Goal: Information Seeking & Learning: Learn about a topic

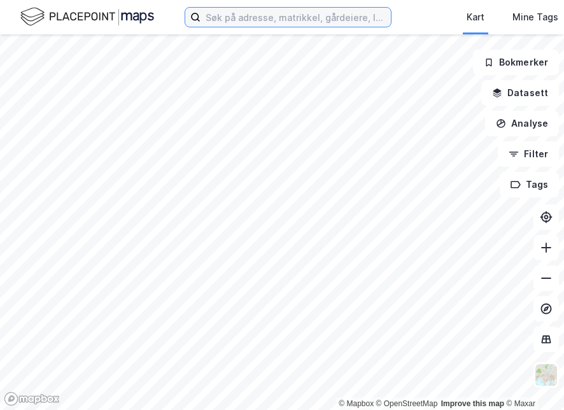
click at [240, 16] on input at bounding box center [296, 17] width 190 height 19
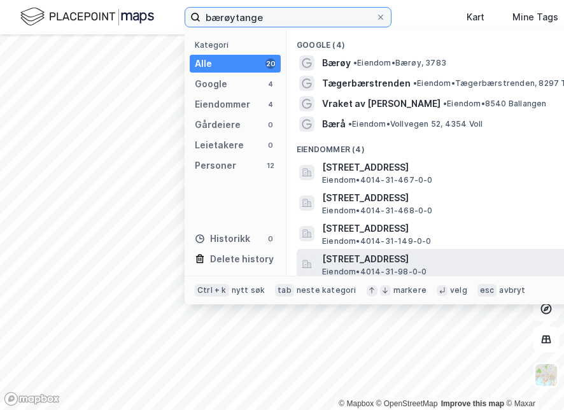
type input "bærøytange"
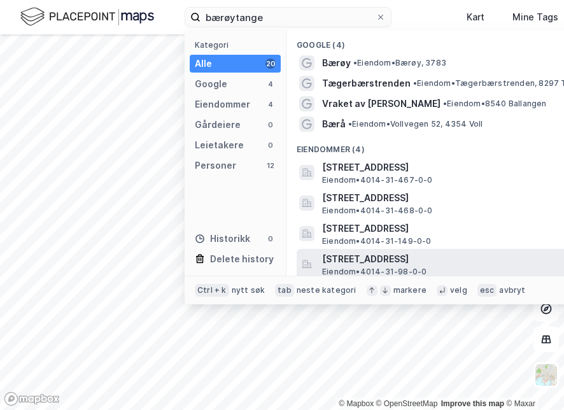
click at [359, 264] on span "[STREET_ADDRESS]" at bounding box center [475, 258] width 306 height 15
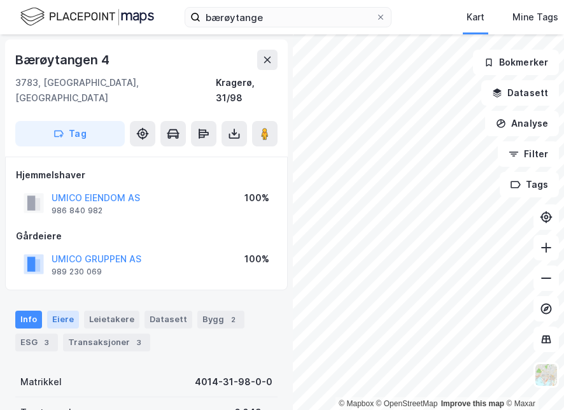
click at [62, 311] on div "Eiere" at bounding box center [63, 320] width 32 height 18
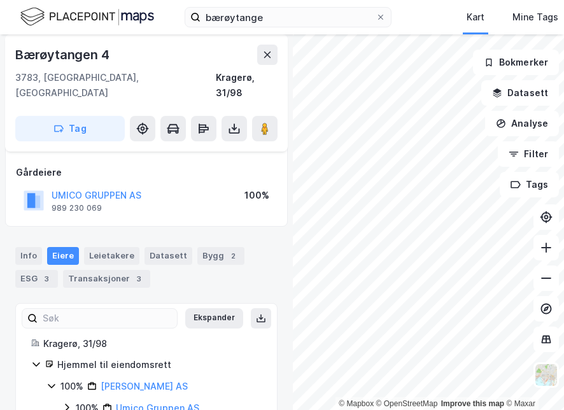
scroll to position [85, 0]
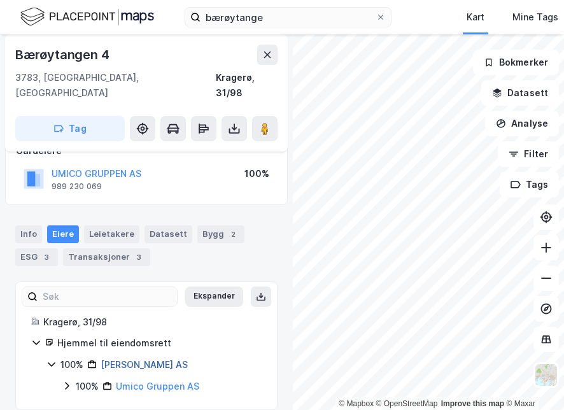
click at [148, 359] on link "[PERSON_NAME] AS" at bounding box center [144, 364] width 87 height 11
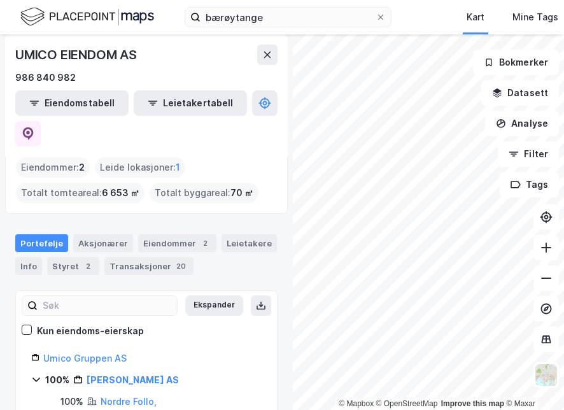
scroll to position [92, 0]
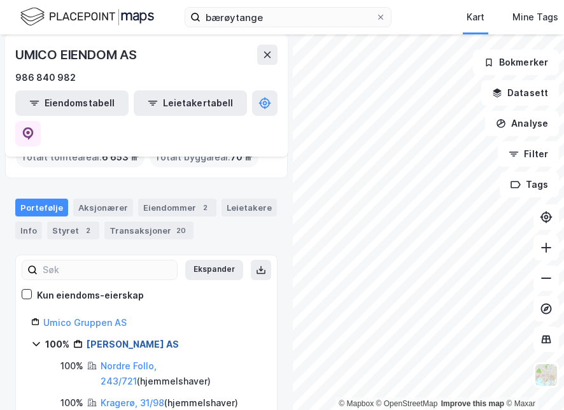
click at [145, 339] on link "[PERSON_NAME] AS" at bounding box center [133, 344] width 92 height 11
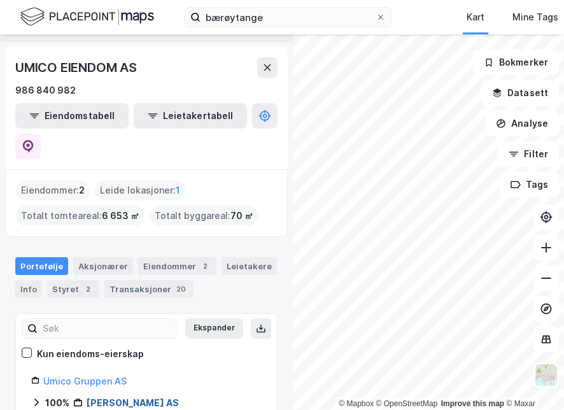
click at [122, 397] on link "[PERSON_NAME] AS" at bounding box center [133, 402] width 92 height 11
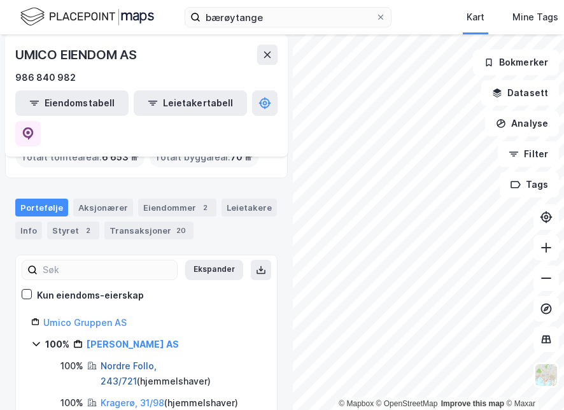
click at [143, 360] on link "Nordre Follo, 243/721" at bounding box center [129, 373] width 56 height 26
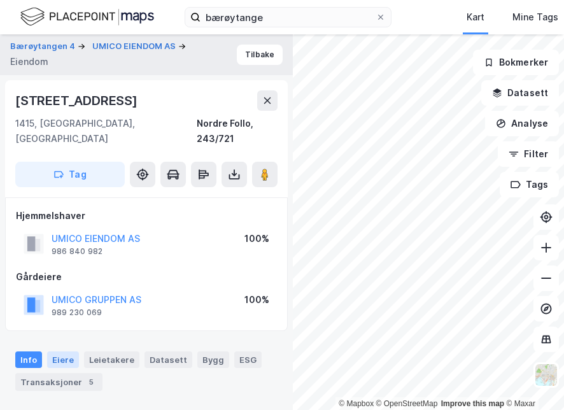
click at [59, 351] on div "Eiere" at bounding box center [63, 359] width 32 height 17
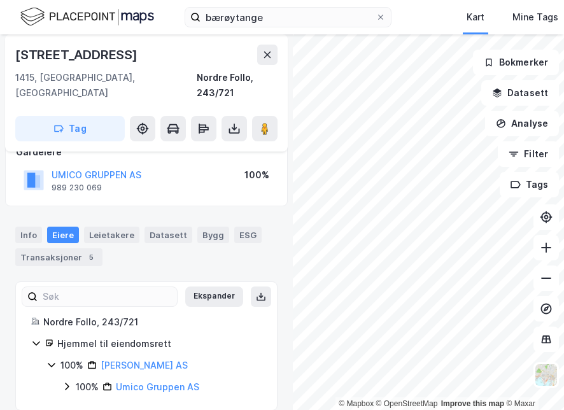
click at [65, 381] on icon at bounding box center [67, 386] width 10 height 10
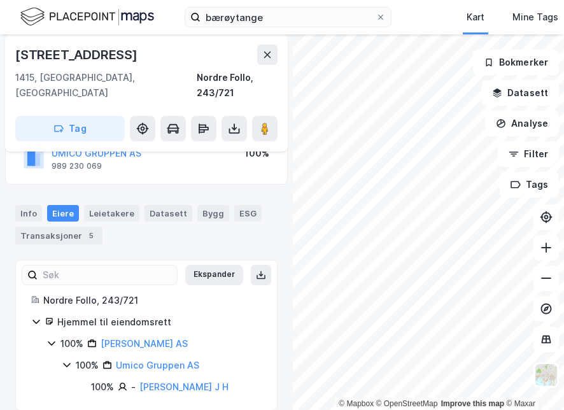
click at [202, 379] on div "[PERSON_NAME] J H" at bounding box center [183, 386] width 89 height 15
click at [206, 381] on link "[PERSON_NAME] J H" at bounding box center [183, 386] width 89 height 11
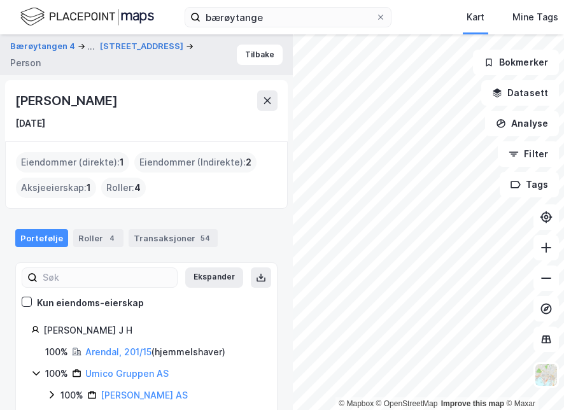
scroll to position [23, 0]
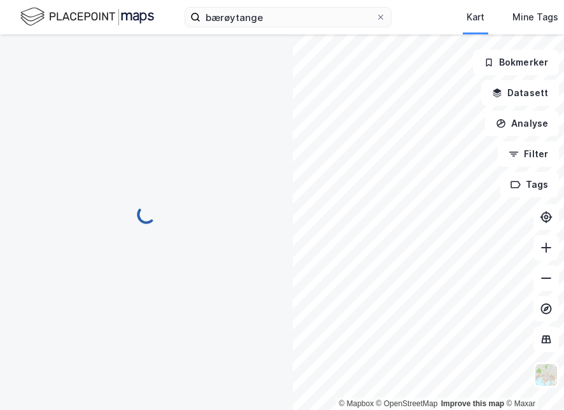
scroll to position [85, 0]
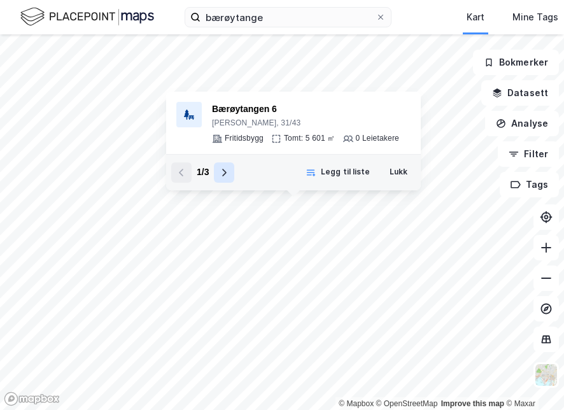
click at [225, 174] on icon at bounding box center [224, 172] width 10 height 10
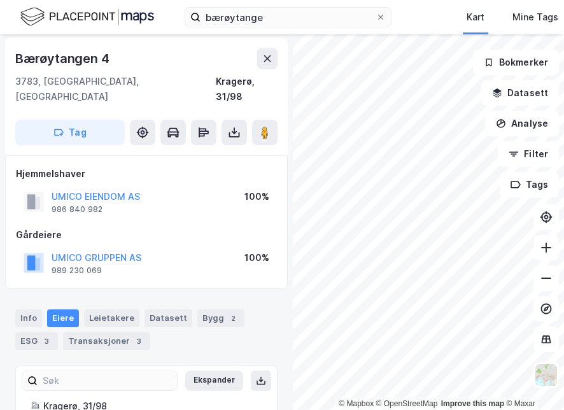
scroll to position [85, 0]
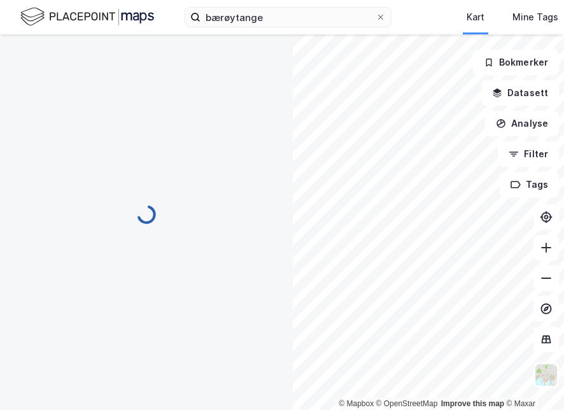
scroll to position [62, 0]
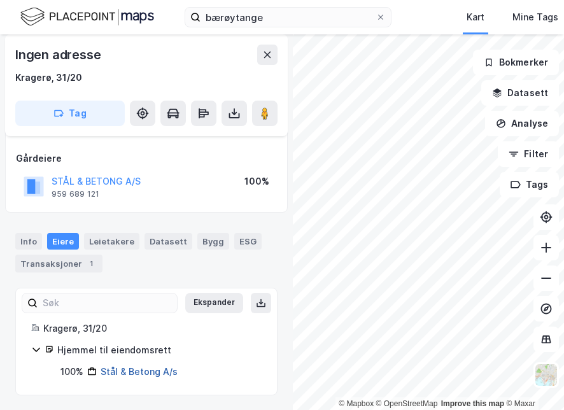
click at [147, 372] on link "Stål & Betong A/s" at bounding box center [139, 371] width 77 height 11
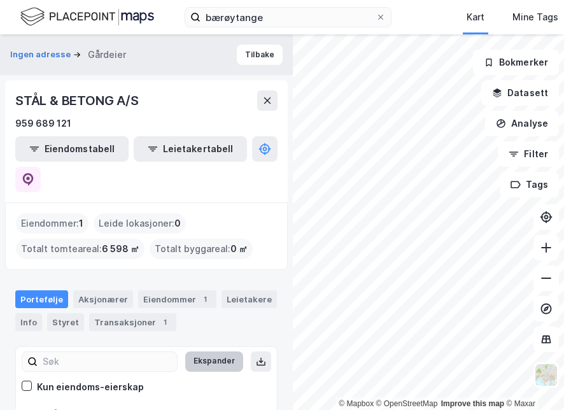
scroll to position [33, 0]
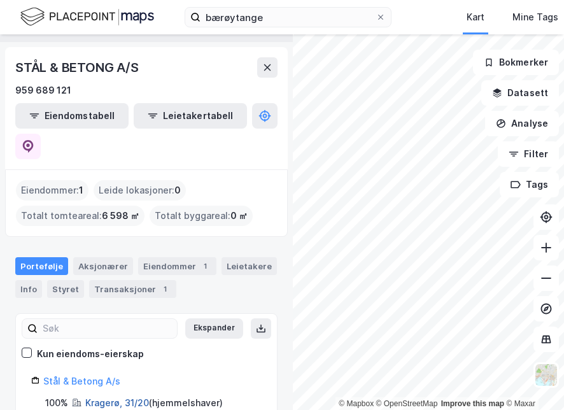
click at [104, 397] on link "Kragerø, 31/20" at bounding box center [117, 402] width 64 height 11
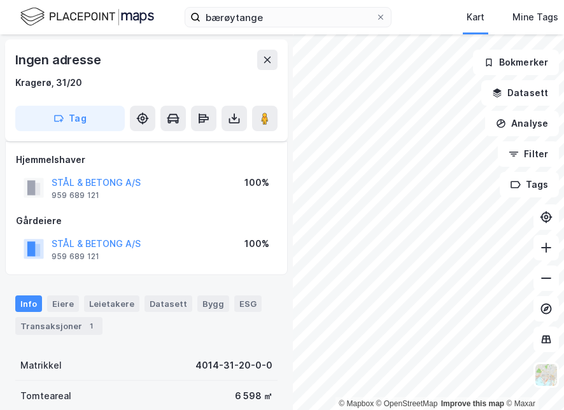
scroll to position [62, 0]
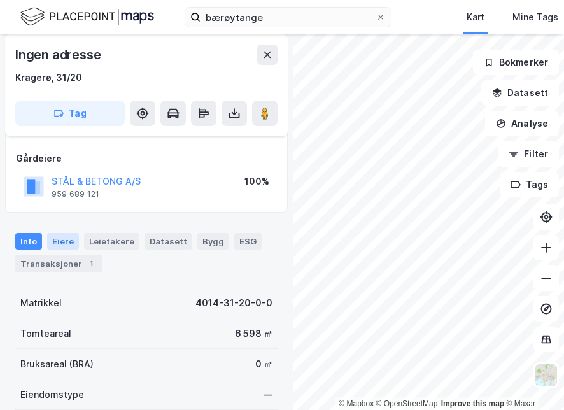
click at [69, 242] on div "Eiere" at bounding box center [63, 241] width 32 height 17
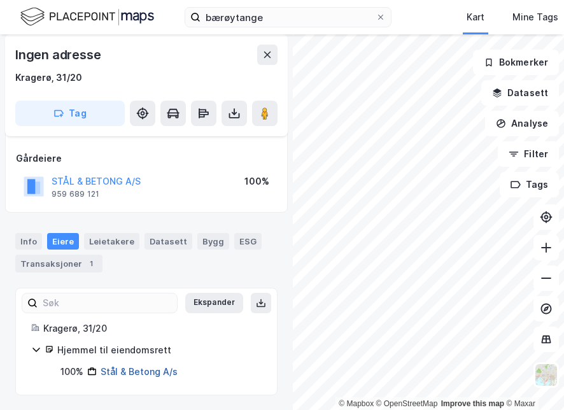
click at [145, 370] on link "Stål & Betong A/s" at bounding box center [139, 371] width 77 height 11
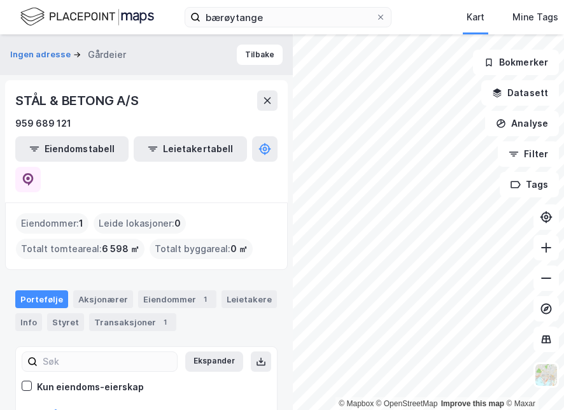
scroll to position [33, 0]
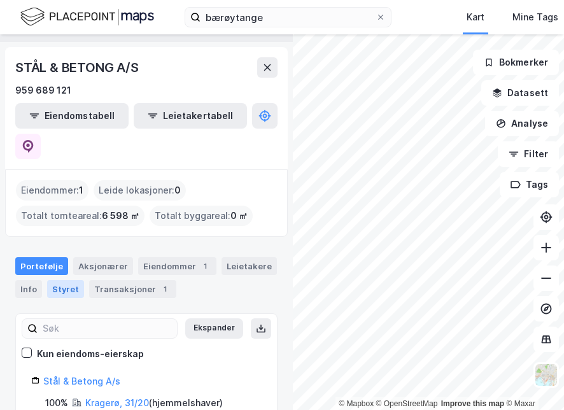
click at [62, 280] on div "Styret" at bounding box center [65, 289] width 37 height 18
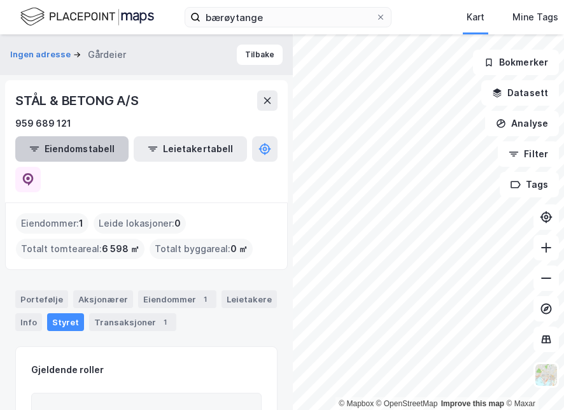
click at [78, 150] on button "Eiendomstabell" at bounding box center [71, 148] width 113 height 25
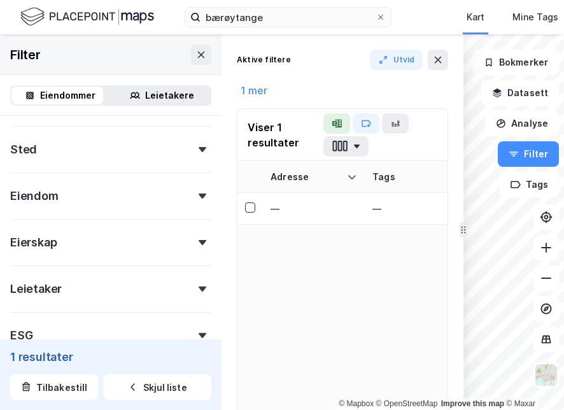
scroll to position [255, 0]
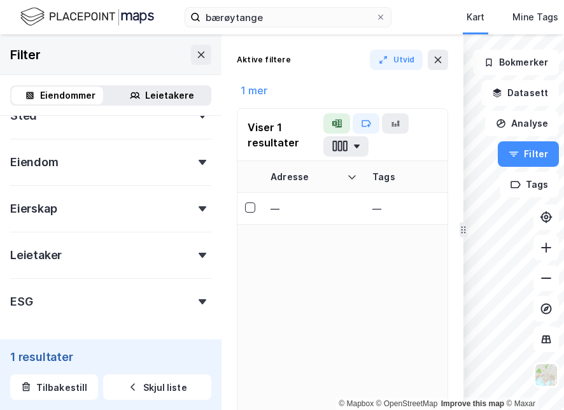
click at [29, 209] on div "Eierskap" at bounding box center [33, 208] width 46 height 15
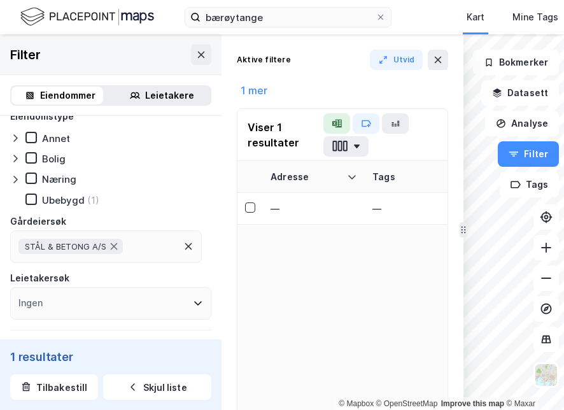
scroll to position [0, 0]
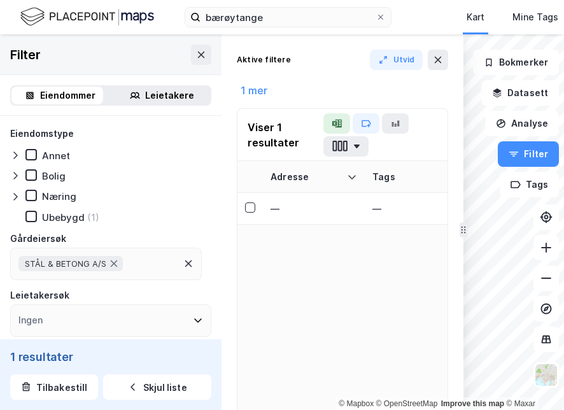
click at [69, 220] on div "Ubebygd" at bounding box center [63, 217] width 43 height 12
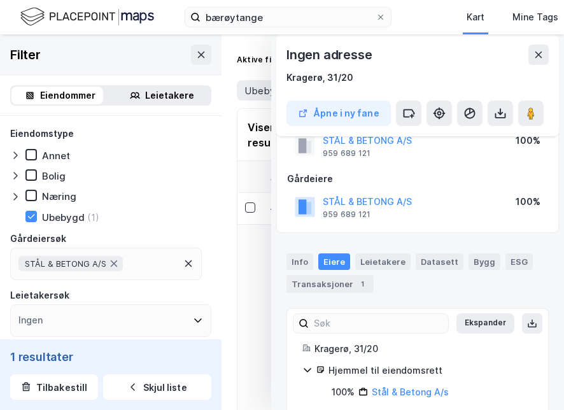
scroll to position [62, 0]
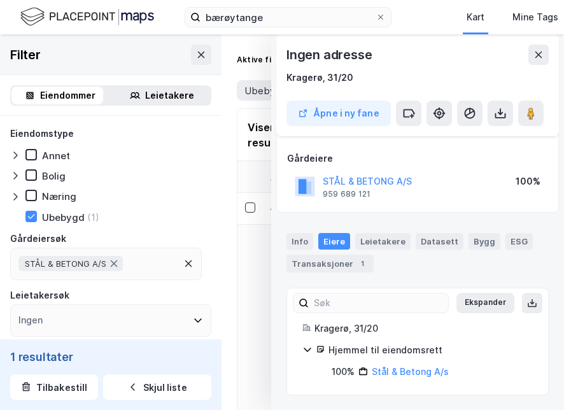
click at [0, 0] on button "STÅL & BETONG A/S" at bounding box center [0, 0] width 0 height 0
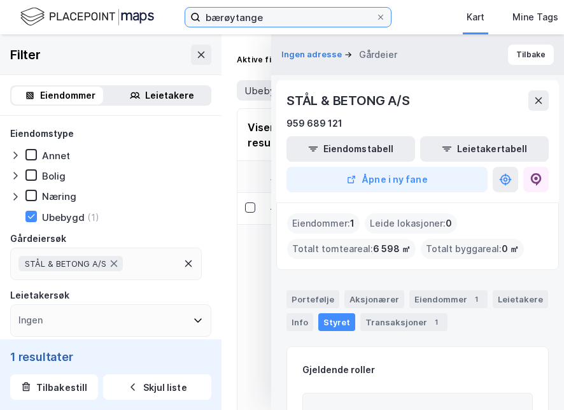
click at [300, 17] on input "bærøytange" at bounding box center [288, 17] width 175 height 19
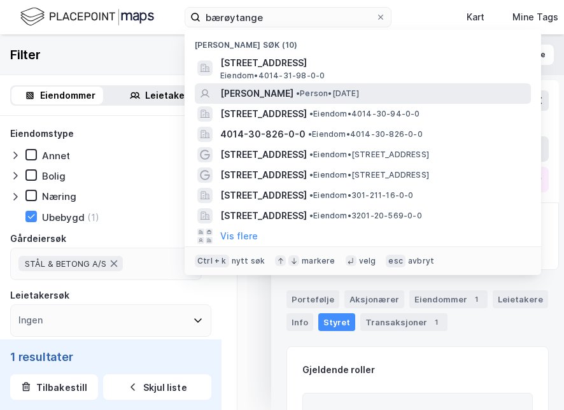
click at [285, 97] on span "[PERSON_NAME]" at bounding box center [256, 93] width 73 height 15
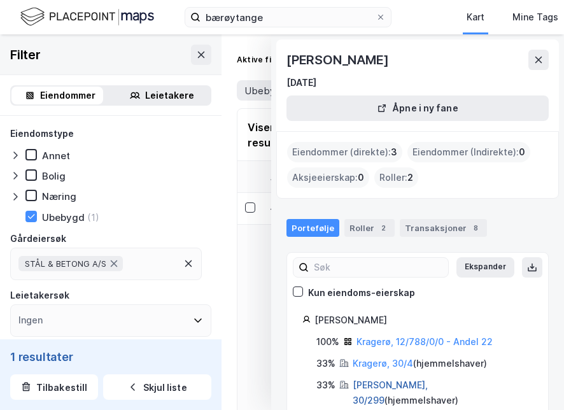
click at [367, 382] on link "[PERSON_NAME], 30/299" at bounding box center [390, 392] width 75 height 26
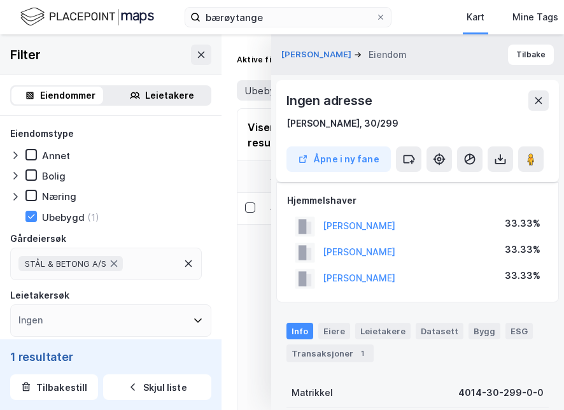
scroll to position [62, 0]
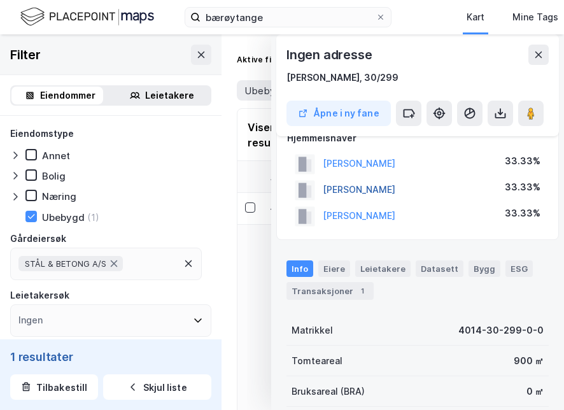
click at [0, 0] on button "[PERSON_NAME]" at bounding box center [0, 0] width 0 height 0
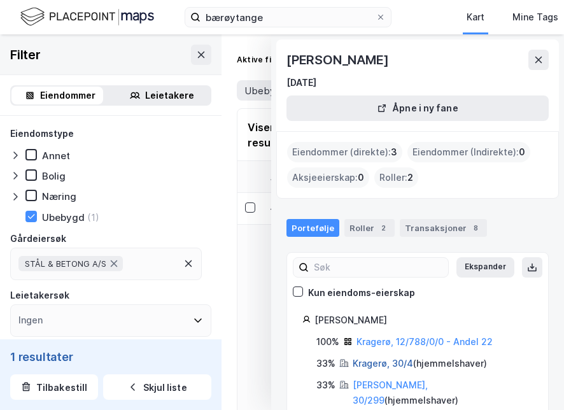
click at [377, 360] on link "Kragerø, 30/4" at bounding box center [383, 363] width 60 height 11
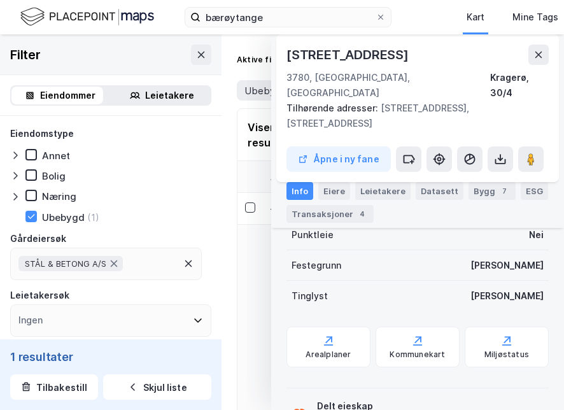
scroll to position [391, 0]
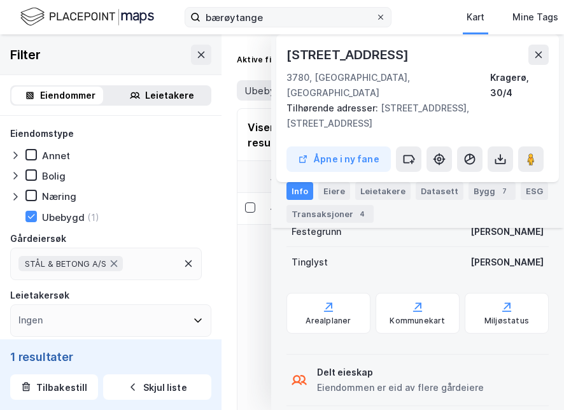
click at [378, 18] on icon at bounding box center [381, 17] width 8 height 8
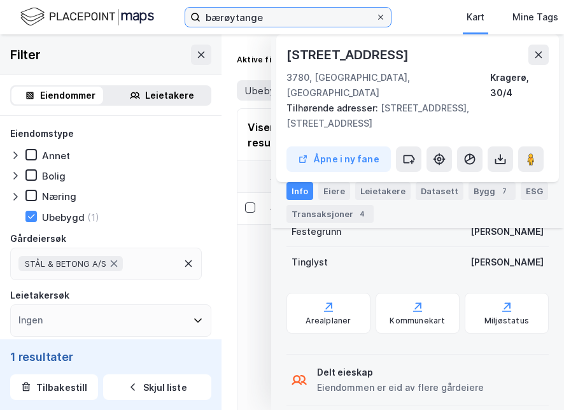
click at [376, 18] on input "bærøytange" at bounding box center [288, 17] width 175 height 19
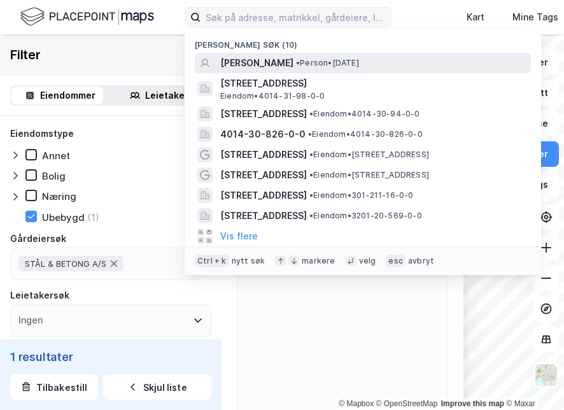
click at [255, 67] on span "[PERSON_NAME]" at bounding box center [256, 62] width 73 height 15
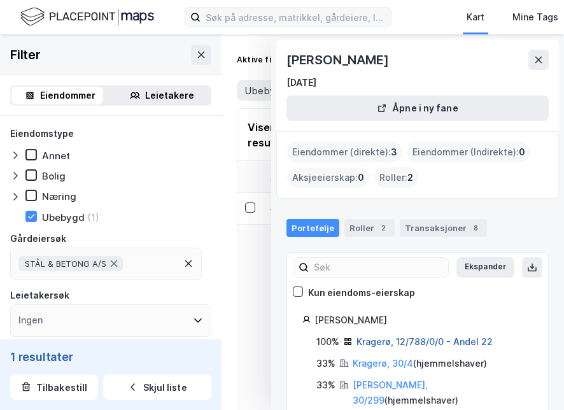
click at [393, 342] on link "Kragerø, 12/788/0/0 - Andel 22" at bounding box center [424, 341] width 136 height 11
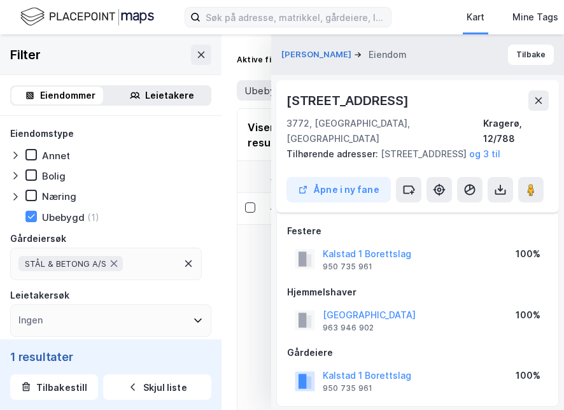
scroll to position [391, 0]
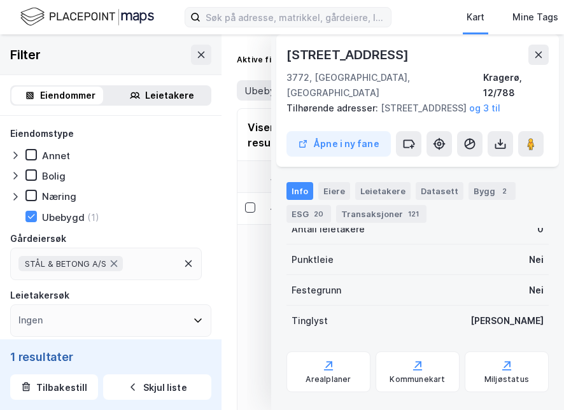
click at [326, 190] on div "Eiere" at bounding box center [334, 191] width 32 height 18
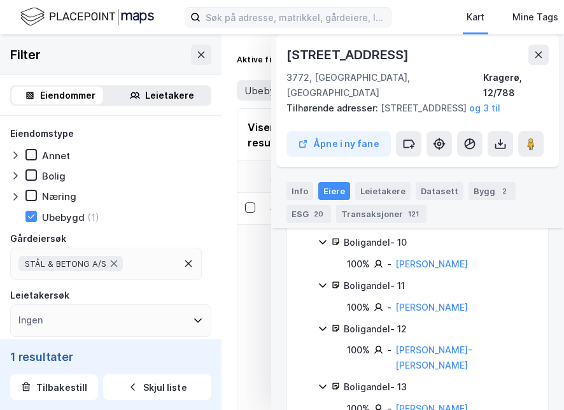
scroll to position [837, 0]
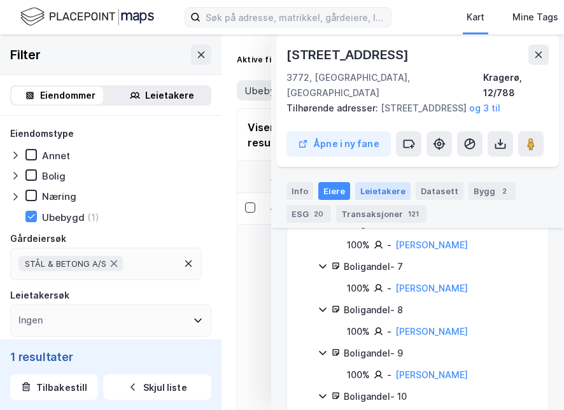
click at [382, 188] on div "Leietakere" at bounding box center [382, 191] width 55 height 18
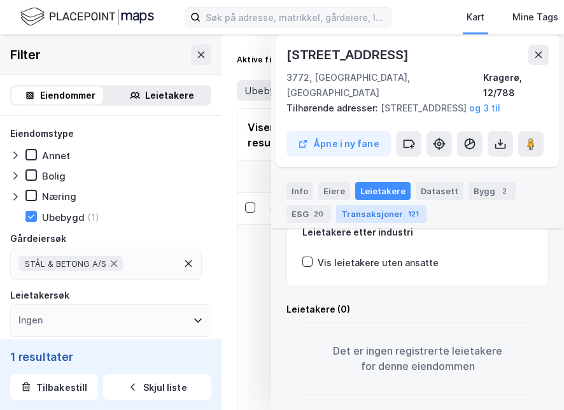
click at [389, 214] on div "Transaksjoner 121" at bounding box center [381, 214] width 90 height 18
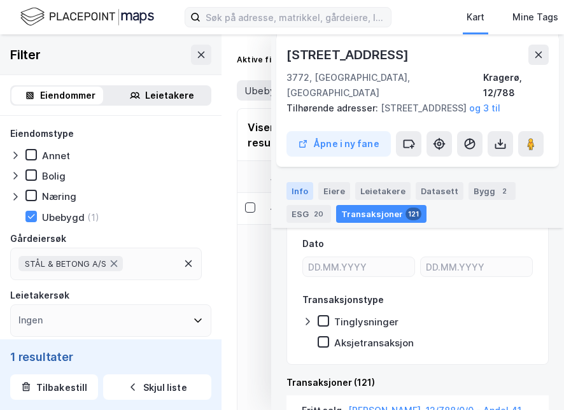
scroll to position [414, 0]
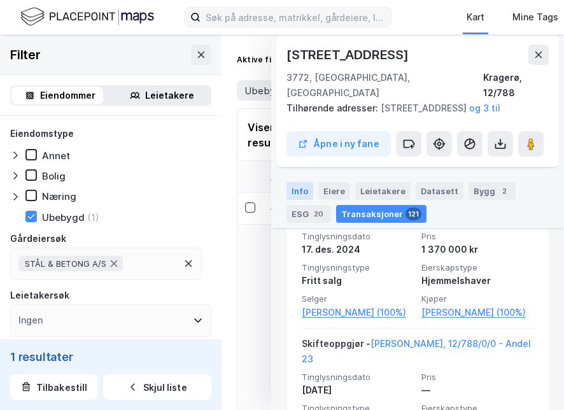
click at [299, 193] on div "Info" at bounding box center [299, 191] width 27 height 18
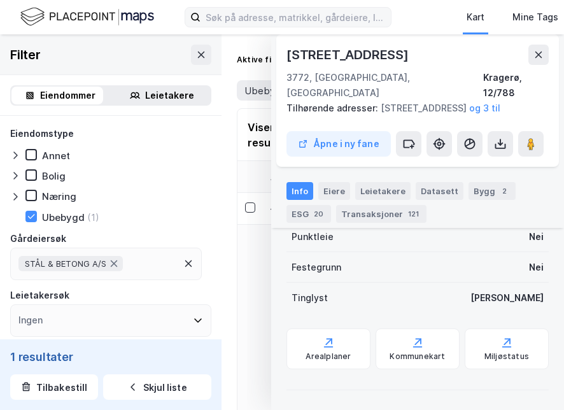
click at [537, 52] on icon at bounding box center [538, 55] width 10 height 10
